Goal: Navigation & Orientation: Go to known website

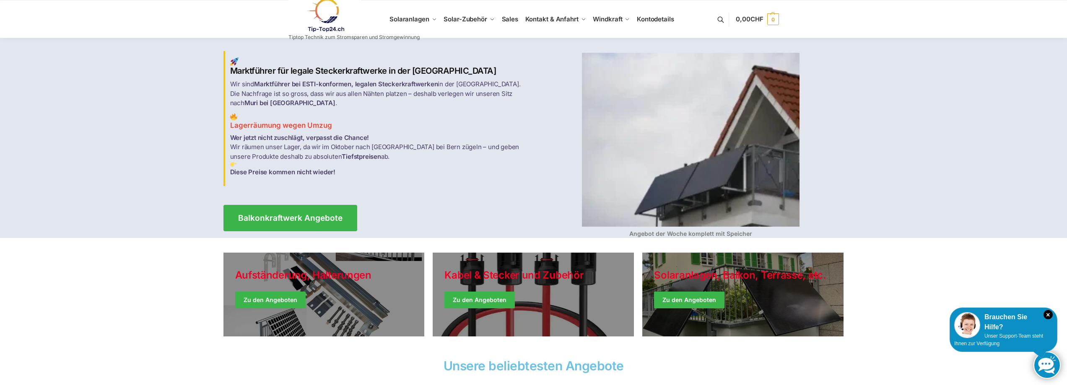
click at [415, 20] on link at bounding box center [353, 15] width 131 height 34
click at [330, 5] on img at bounding box center [324, 15] width 73 height 34
